Goal: Transaction & Acquisition: Purchase product/service

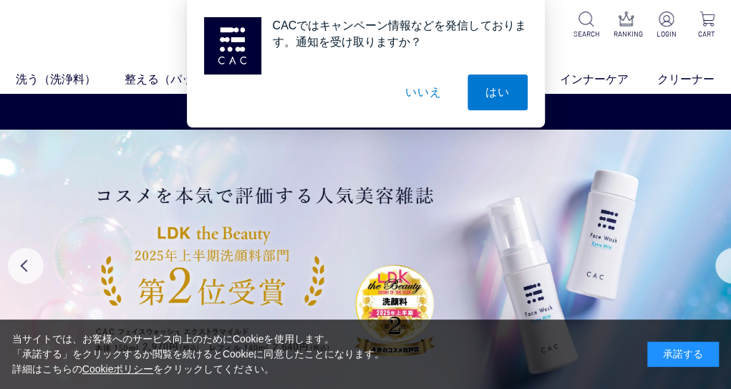
click at [424, 87] on button "いいえ" at bounding box center [423, 92] width 72 height 36
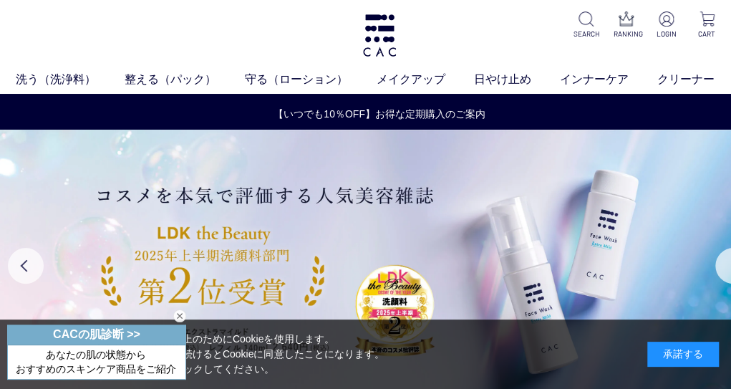
click at [177, 313] on div "閉じる" at bounding box center [179, 315] width 13 height 13
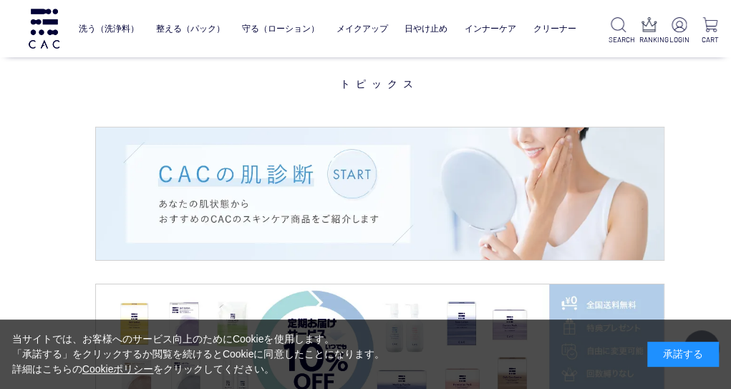
scroll to position [1932, 0]
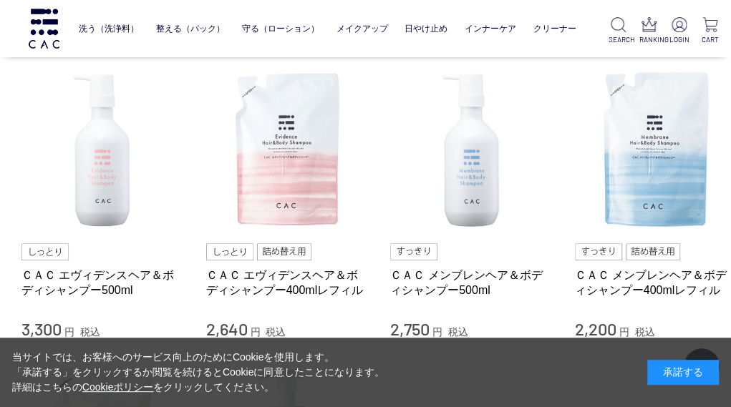
scroll to position [143, 0]
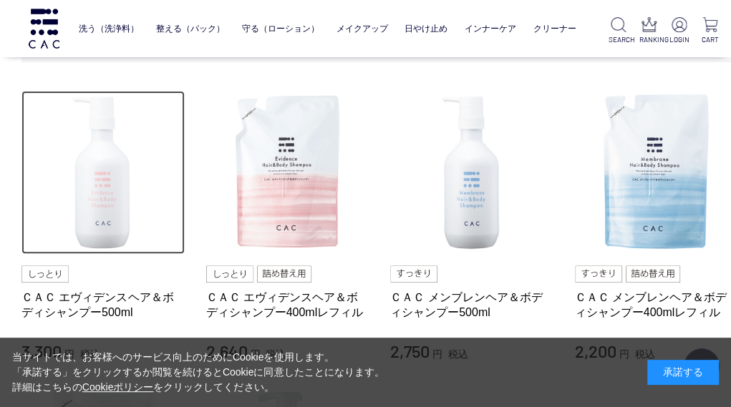
click at [72, 164] on img at bounding box center [102, 172] width 163 height 163
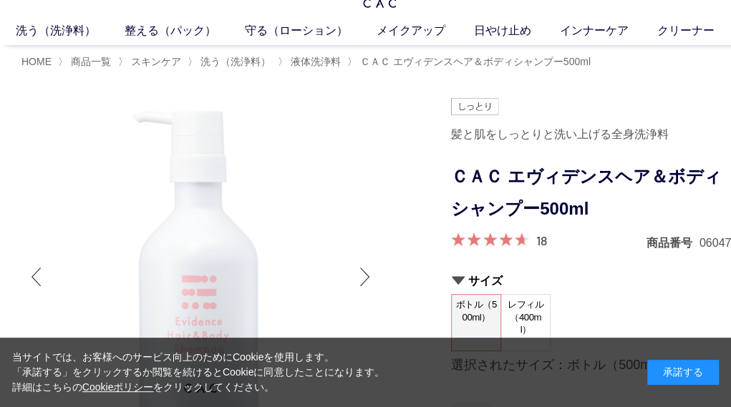
scroll to position [72, 0]
